Goal: Task Accomplishment & Management: Use online tool/utility

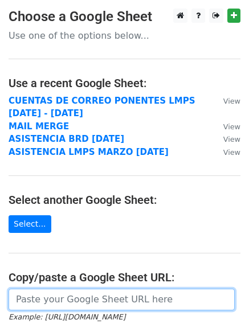
click at [62, 295] on input "url" at bounding box center [122, 300] width 226 height 22
paste input "https://docs.google.com/spreadsheets/d/1QWvOaABIk7to5nRpdp32XfN_8ytDqHa6imkif4E…"
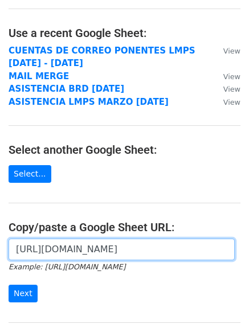
scroll to position [171, 0]
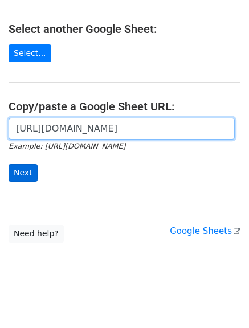
type input "https://docs.google.com/spreadsheets/d/1QWvOaABIk7to5nRpdp32XfN_8ytDqHa6imkif4E…"
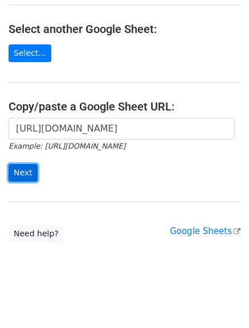
click at [24, 175] on input "Next" at bounding box center [23, 173] width 29 height 18
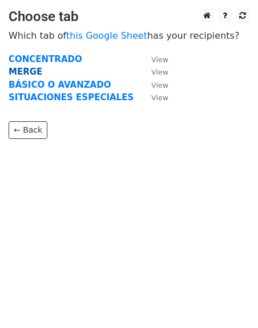
click at [25, 67] on strong "MERGE" at bounding box center [26, 72] width 34 height 10
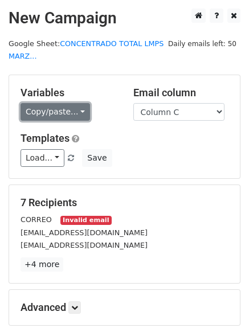
click at [48, 120] on link "Copy/paste..." at bounding box center [56, 112] width 70 height 18
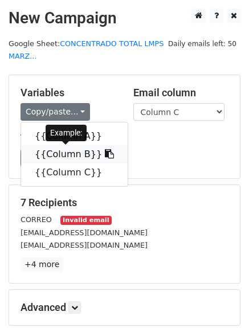
click at [37, 156] on link "{{Column B}}" at bounding box center [74, 154] width 107 height 18
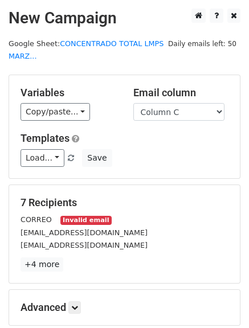
scroll to position [57, 0]
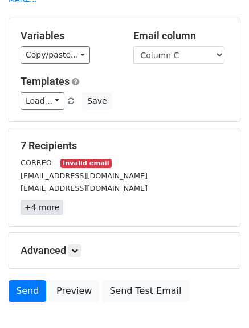
click at [52, 207] on link "+4 more" at bounding box center [42, 208] width 43 height 14
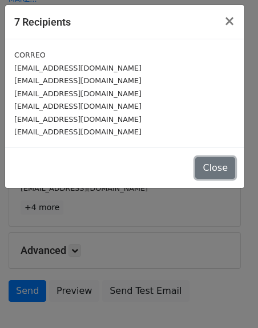
click at [217, 166] on button "Close" at bounding box center [215, 168] width 40 height 22
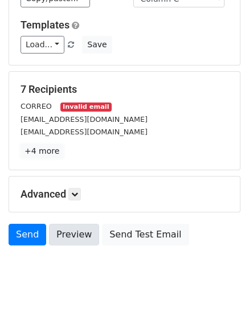
scroll to position [114, 0]
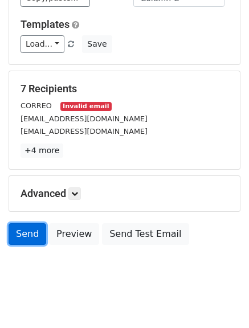
click at [31, 232] on link "Send" at bounding box center [28, 234] width 38 height 22
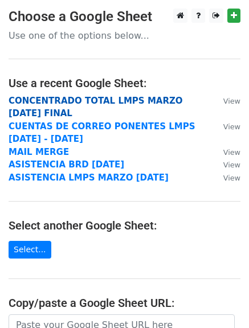
click at [63, 98] on strong "CONCENTRADO TOTAL LMPS MARZO [DATE] FINAL" at bounding box center [96, 107] width 174 height 23
